Goal: Transaction & Acquisition: Purchase product/service

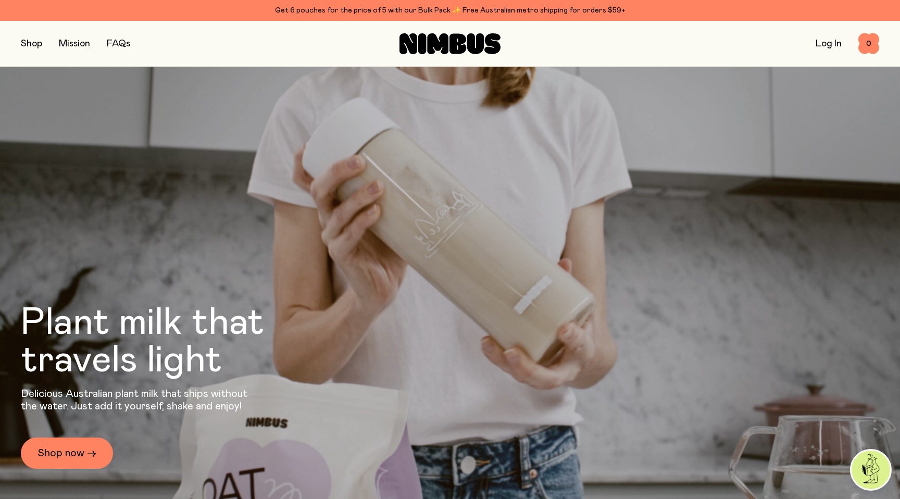
scroll to position [3339, 0]
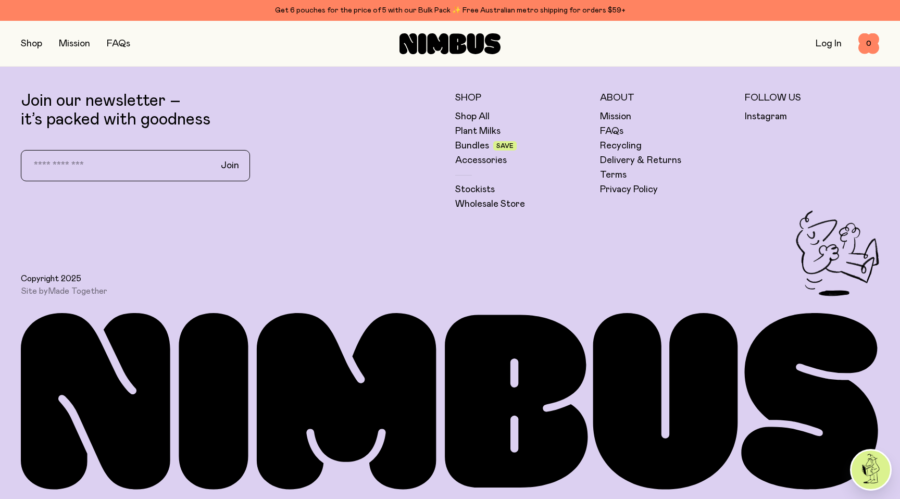
click at [485, 121] on link "Shop All" at bounding box center [472, 116] width 34 height 13
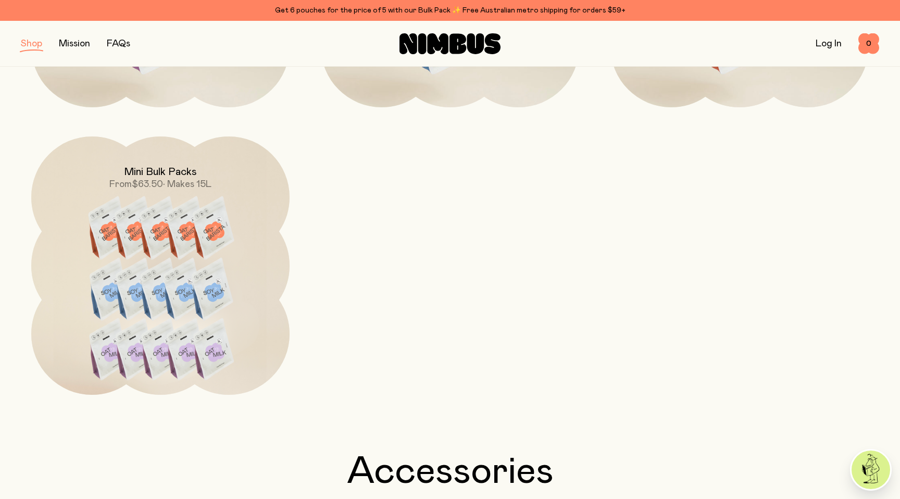
scroll to position [1362, 0]
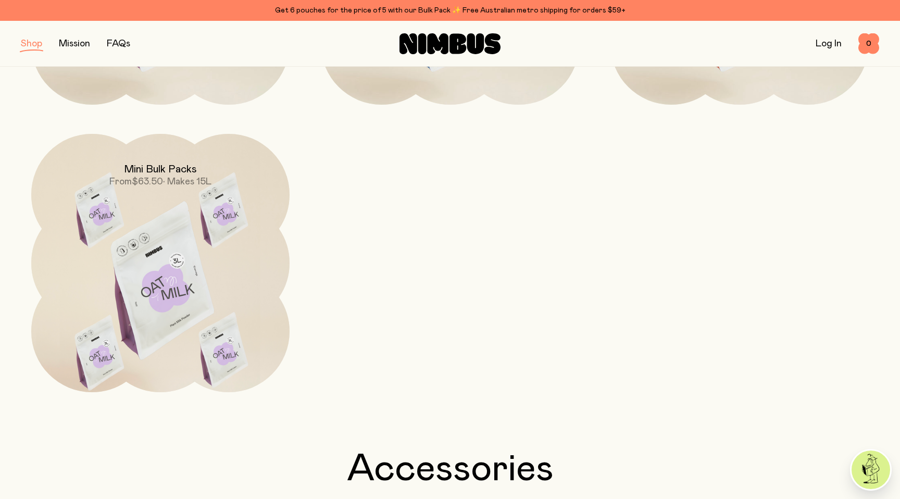
click at [242, 269] on img at bounding box center [160, 286] width 258 height 304
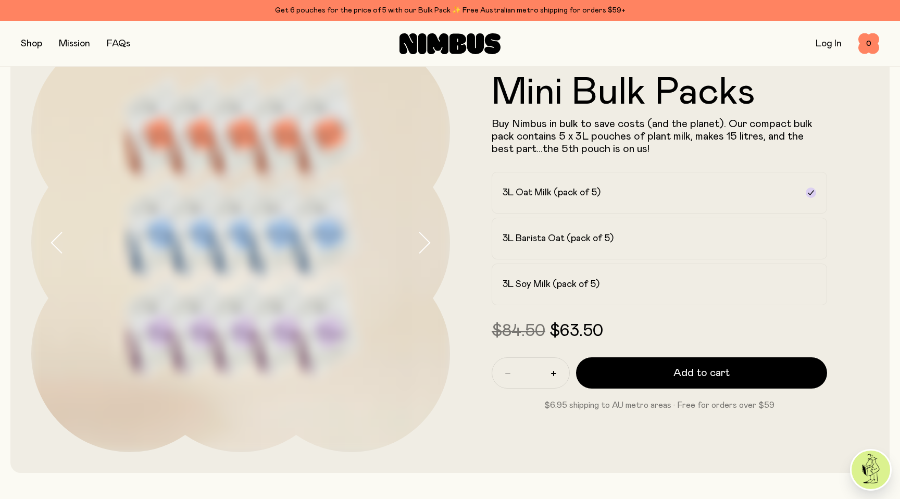
scroll to position [69, 0]
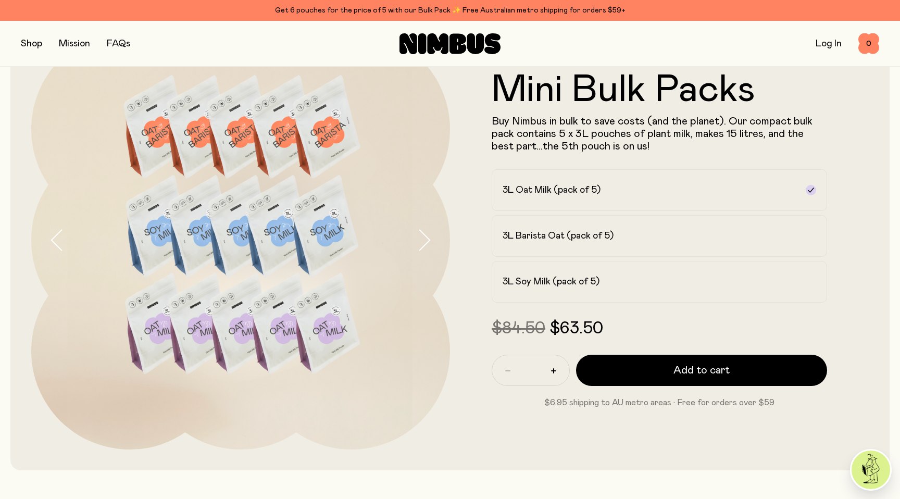
drag, startPoint x: 614, startPoint y: 368, endPoint x: 473, endPoint y: 295, distance: 158.7
click at [473, 295] on form "Mini Bulk Packs Buy Nimbus in bulk to save costs (and the planet). Our compact …" at bounding box center [659, 240] width 419 height 338
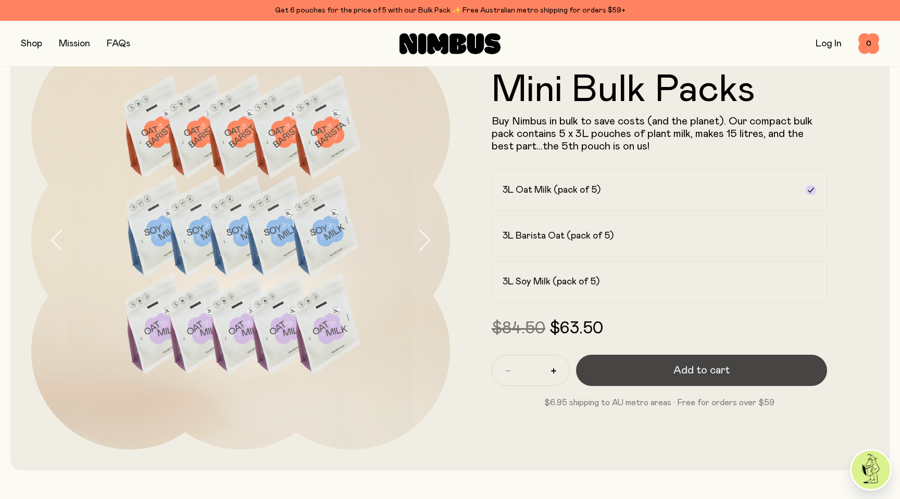
click at [655, 373] on button "Add to cart" at bounding box center [701, 370] width 251 height 31
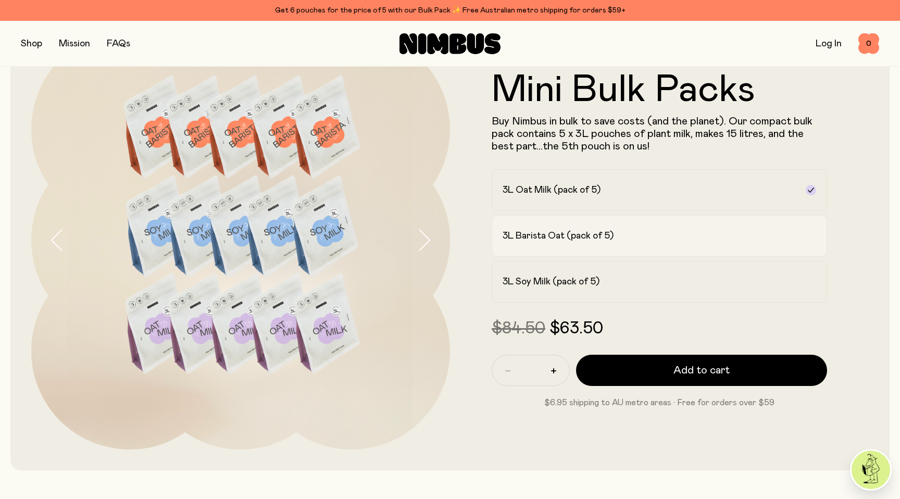
click at [569, 232] on h2 "3L Barista Oat (pack of 5)" at bounding box center [558, 236] width 111 height 13
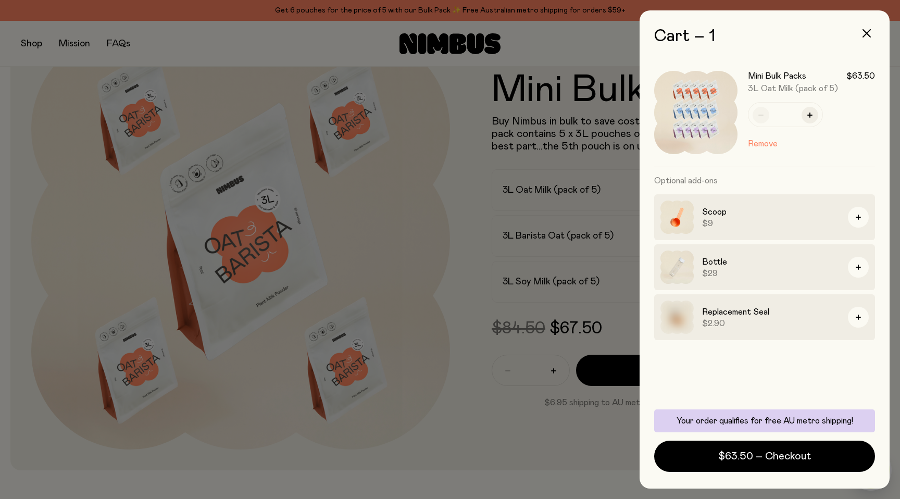
click at [499, 351] on div at bounding box center [450, 249] width 900 height 499
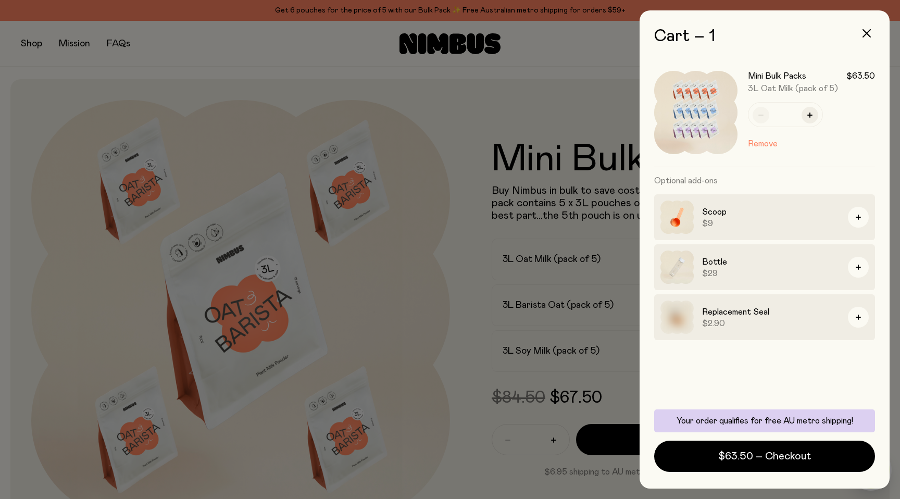
scroll to position [69, 0]
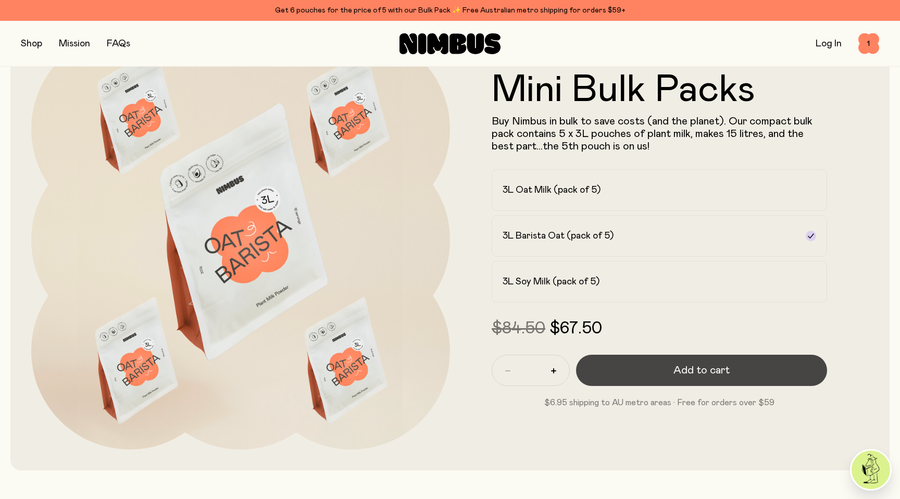
click at [608, 379] on button "Add to cart" at bounding box center [701, 370] width 251 height 31
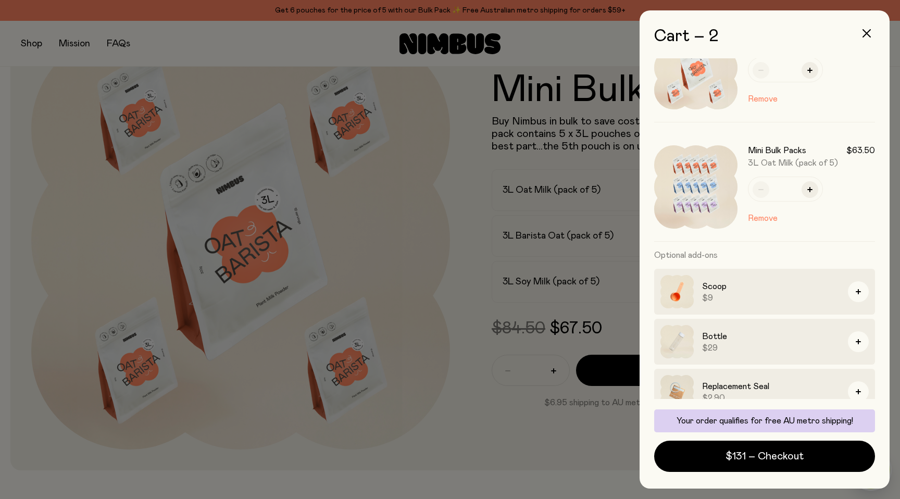
scroll to position [60, 0]
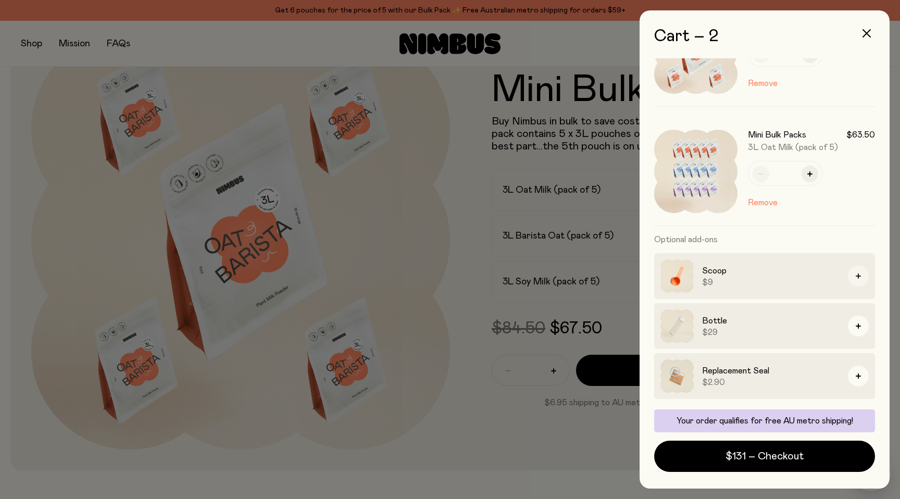
click at [856, 282] on button "button" at bounding box center [858, 276] width 21 height 21
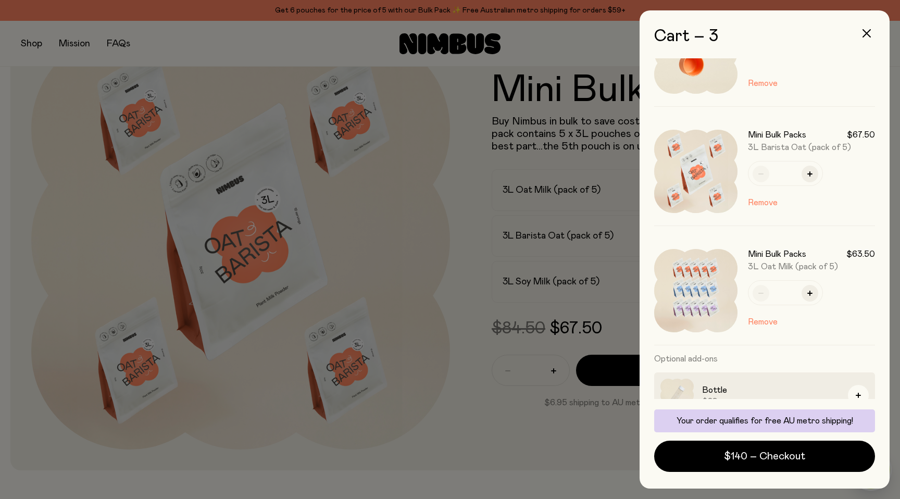
scroll to position [130, 0]
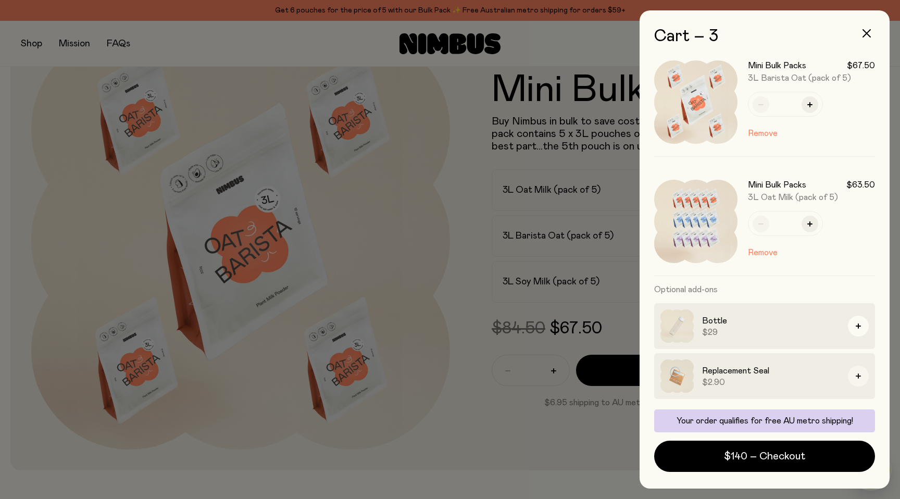
click at [860, 380] on button "button" at bounding box center [858, 376] width 21 height 21
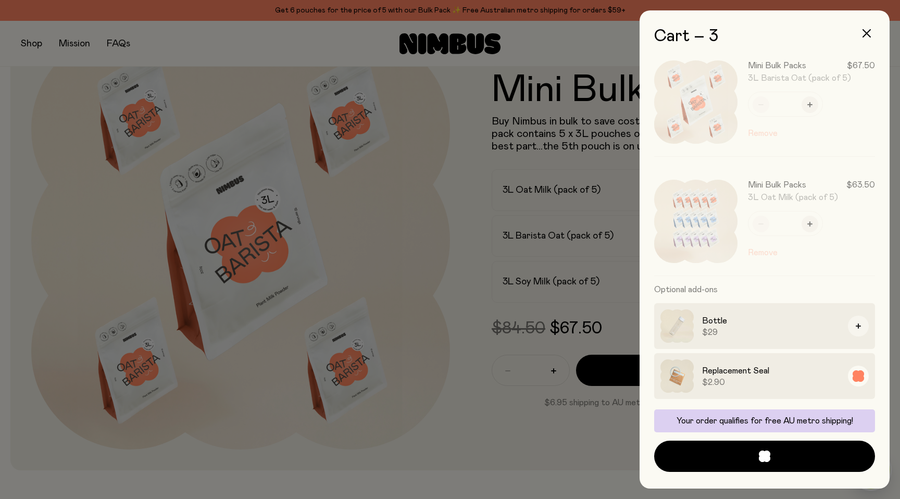
click at [858, 332] on button "button" at bounding box center [858, 326] width 21 height 21
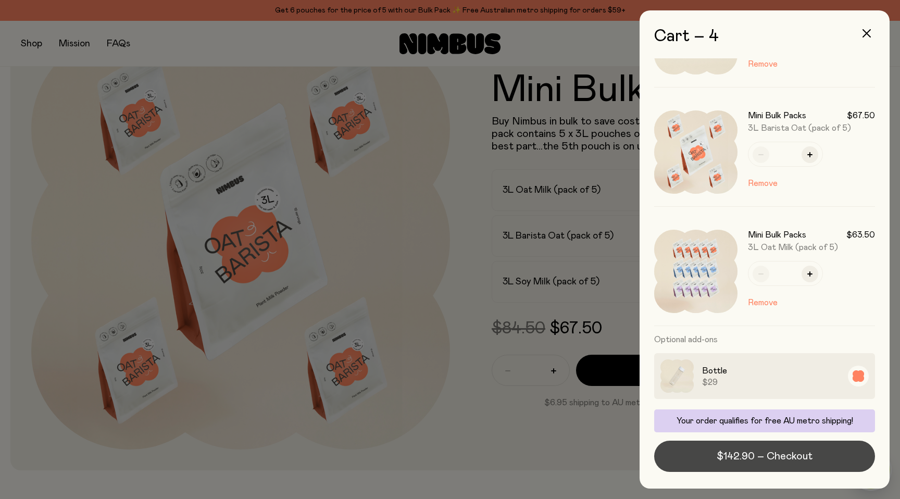
click at [708, 457] on button "$142.90 – Checkout" at bounding box center [764, 456] width 221 height 31
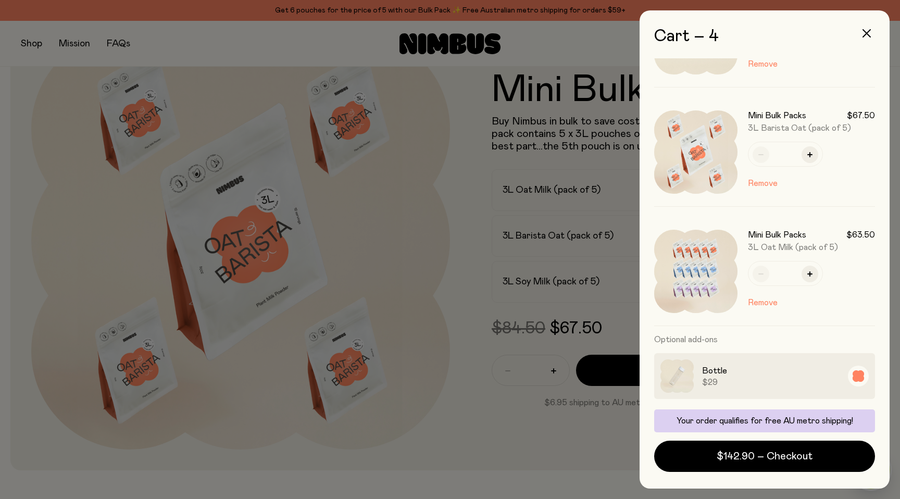
scroll to position [245, 0]
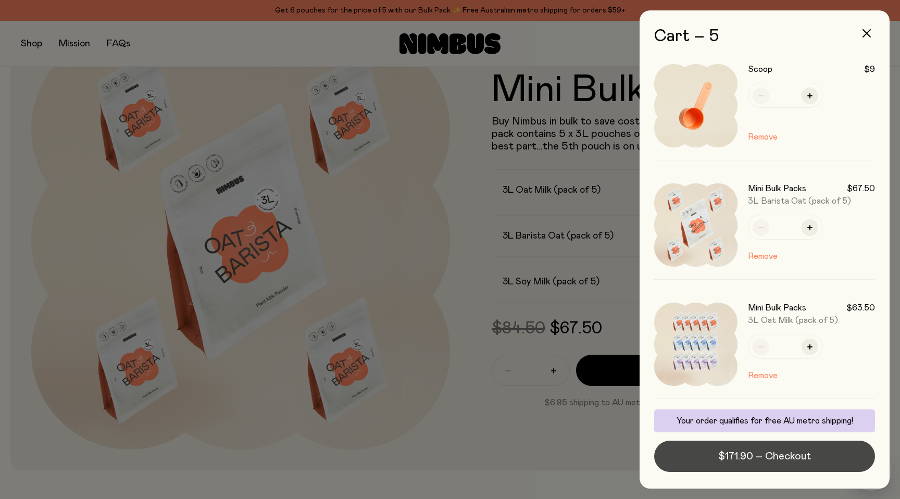
click at [727, 451] on span "$171.90 – Checkout" at bounding box center [764, 456] width 93 height 15
